Goal: Task Accomplishment & Management: Complete application form

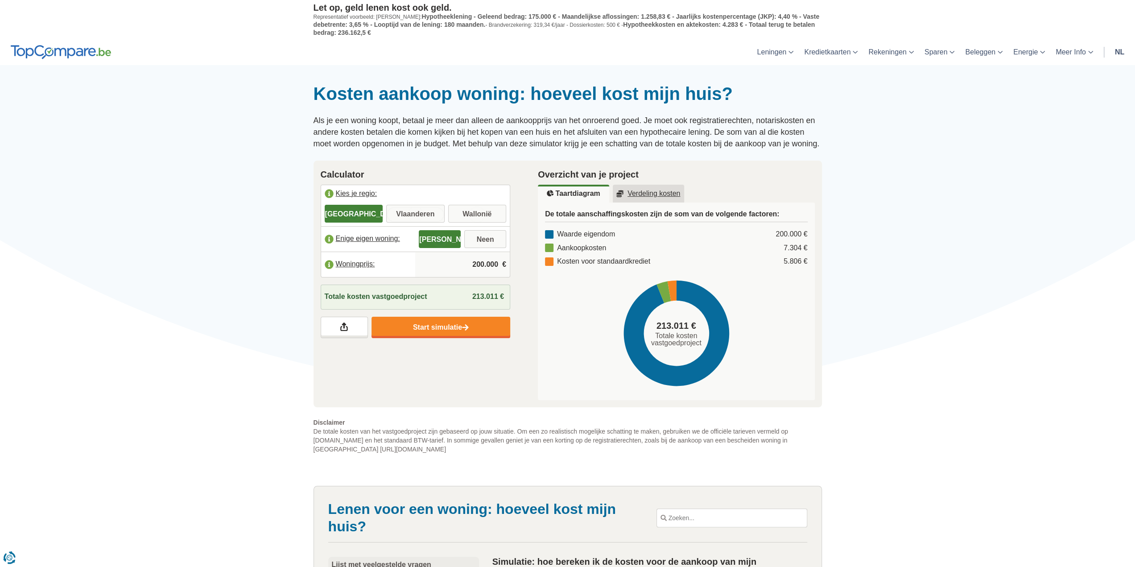
click at [417, 219] on input "Vlaanderen" at bounding box center [415, 215] width 58 height 16
radio input "true"
click at [477, 263] on input "200.000" at bounding box center [462, 265] width 87 height 24
click at [475, 262] on input "200.000" at bounding box center [462, 265] width 87 height 24
type input "300.000"
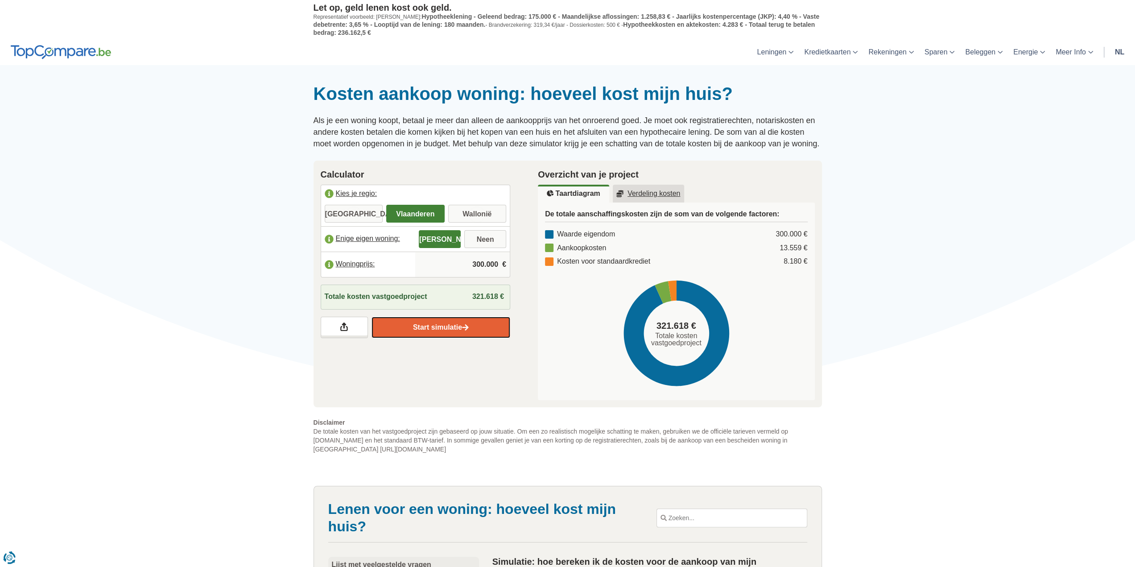
click at [419, 328] on link "Start simulatie" at bounding box center [441, 327] width 139 height 21
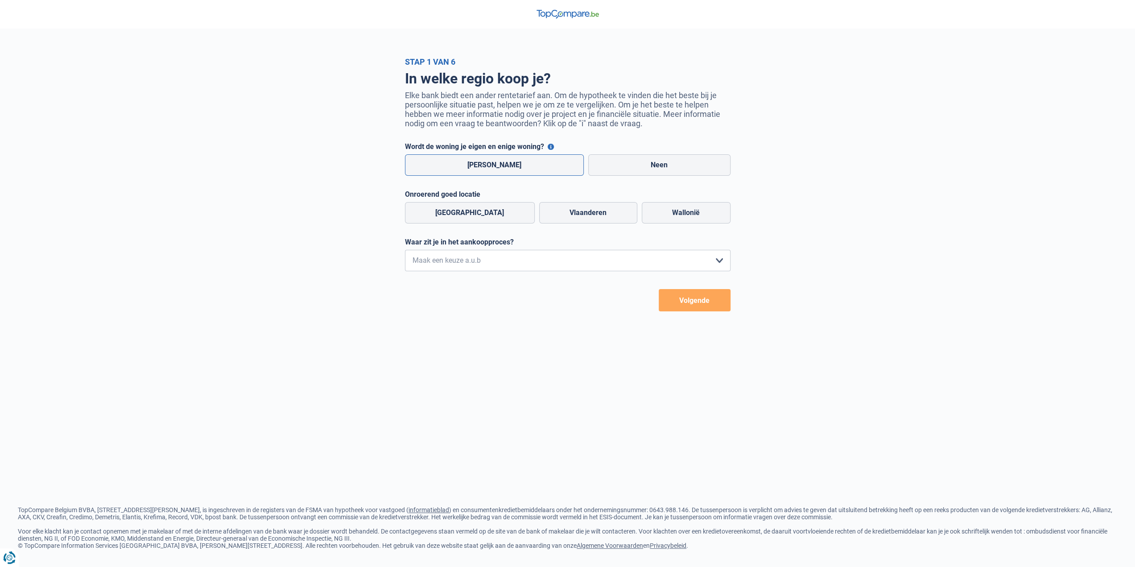
click at [490, 170] on label "[PERSON_NAME]" at bounding box center [494, 164] width 179 height 21
click at [490, 170] on input "[PERSON_NAME]" at bounding box center [494, 164] width 179 height 21
radio input "true"
click at [551, 215] on label "Vlaanderen" at bounding box center [588, 212] width 98 height 21
click at [551, 215] on input "Vlaanderen" at bounding box center [588, 212] width 98 height 21
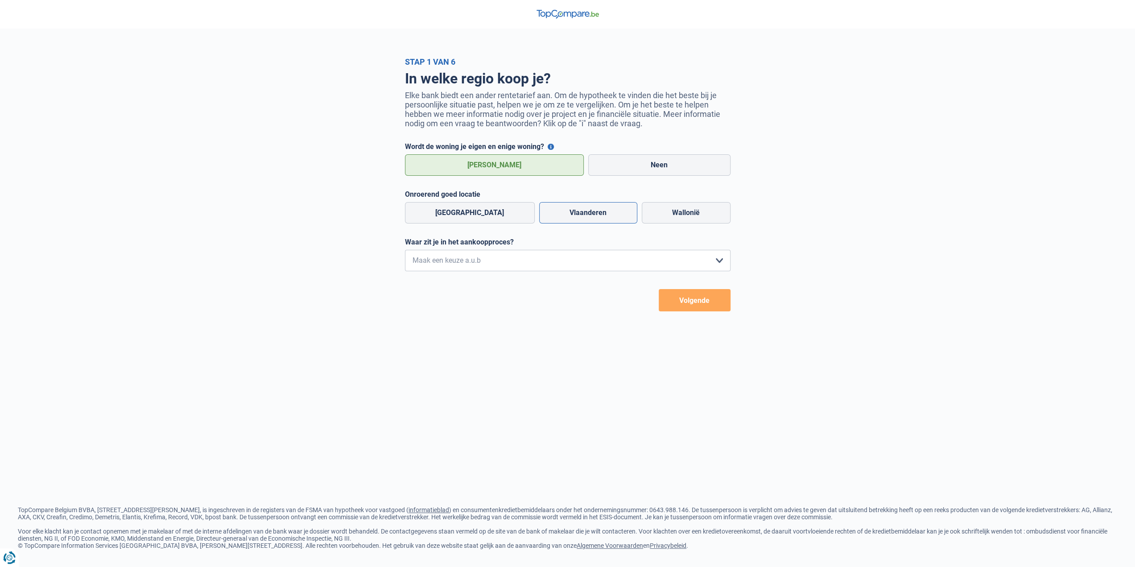
radio input "true"
click at [506, 265] on select "Ik wil me uitsluitend informeren omdat ik op dit moment geen concrete plannen h…" at bounding box center [568, 260] width 326 height 21
select select "0"
click at [405, 253] on select "Ik wil me uitsluitend informeren omdat ik op dit moment geen concrete plannen h…" at bounding box center [568, 260] width 326 height 21
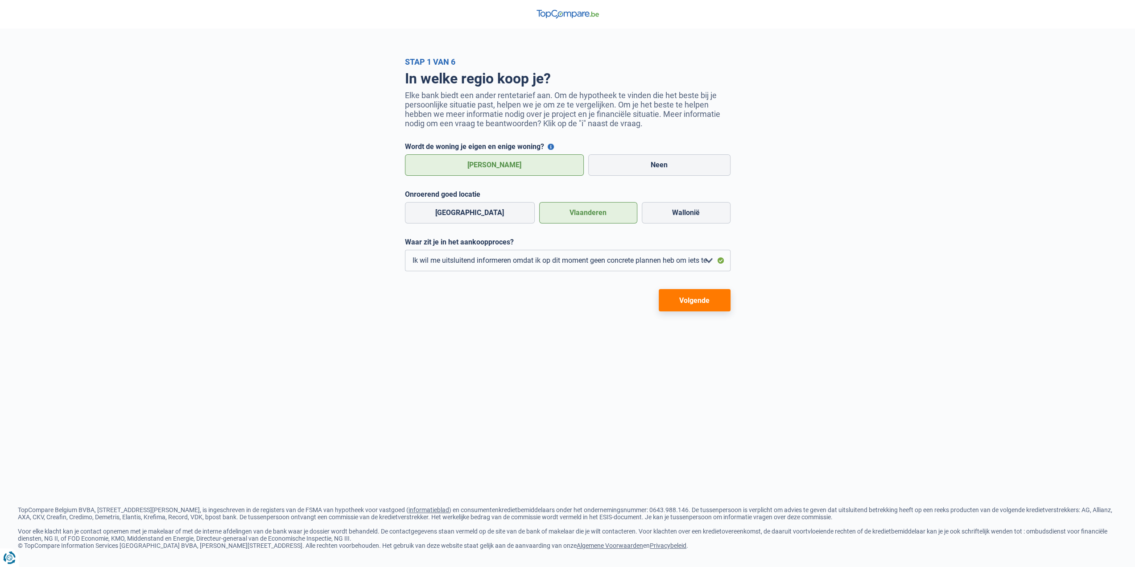
click at [684, 304] on button "Volgende" at bounding box center [695, 300] width 72 height 22
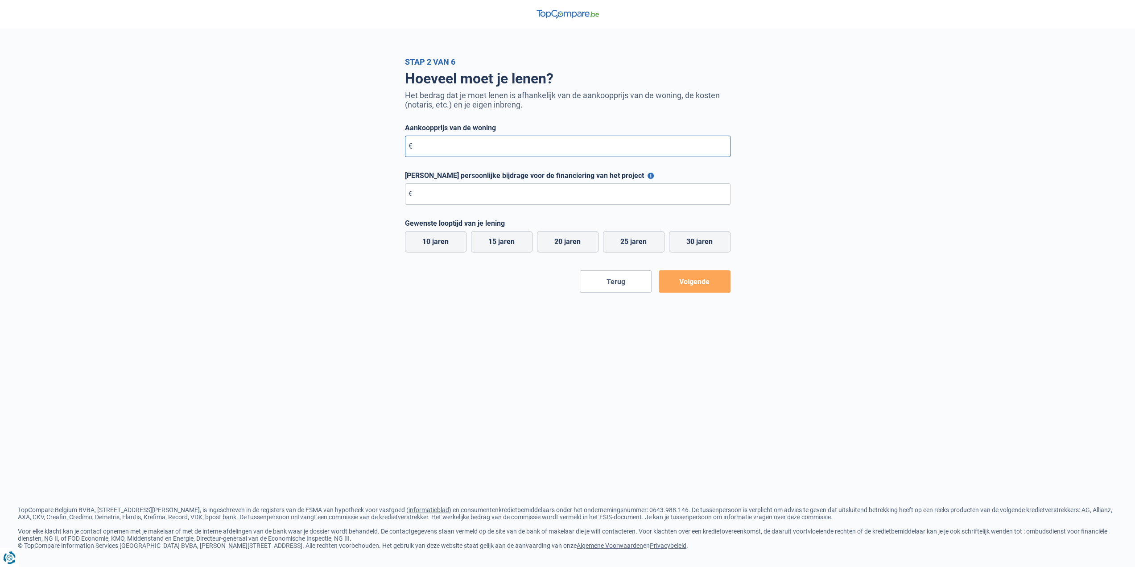
click at [420, 149] on input "Aankoopprijs van de woning" at bounding box center [568, 146] width 326 height 21
type input "2"
type input "300.000"
click at [455, 198] on input "[PERSON_NAME] persoonlijke bijdrage voor de financiering van het project" at bounding box center [568, 193] width 326 height 21
type input "150.000"
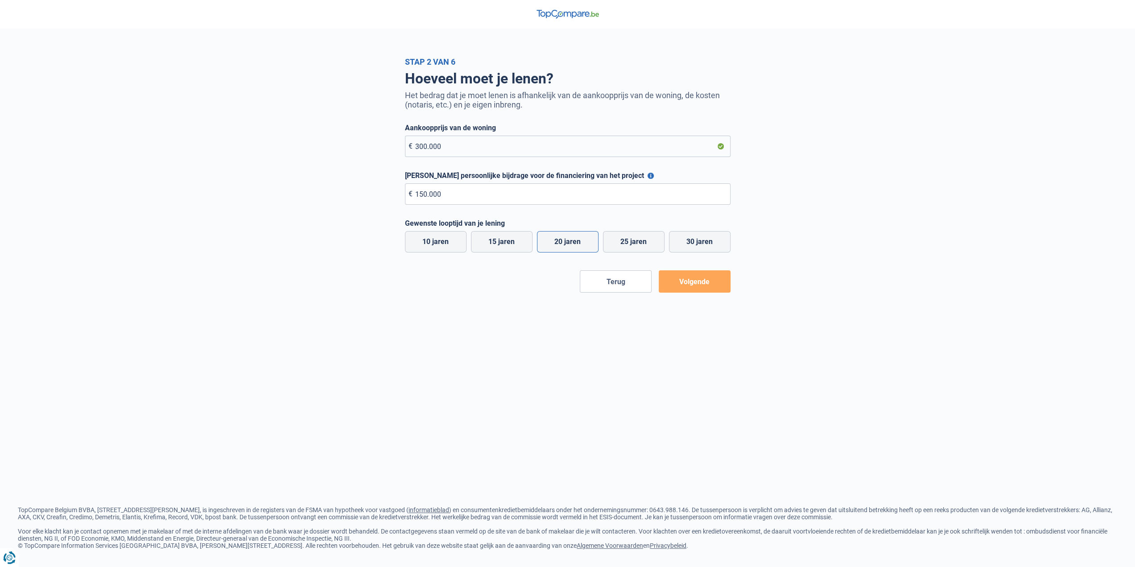
click at [576, 240] on label "20 jaren" at bounding box center [568, 241] width 62 height 21
click at [576, 240] on input "20 jaren" at bounding box center [568, 241] width 62 height 21
radio input "true"
click at [704, 279] on button "Volgende" at bounding box center [695, 281] width 72 height 22
